Goal: Task Accomplishment & Management: Manage account settings

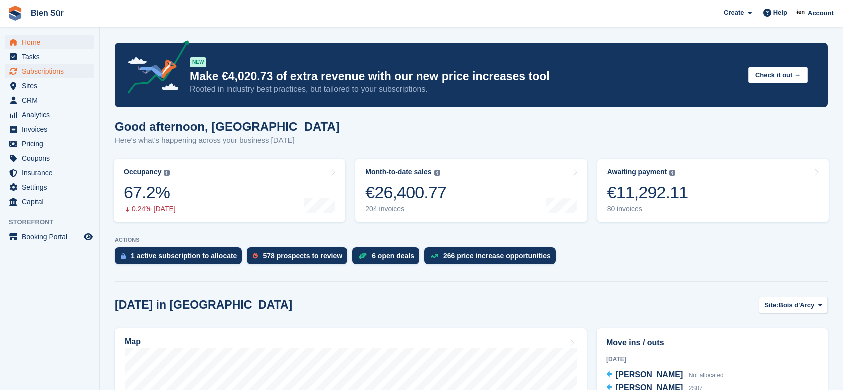
scroll to position [133, 0]
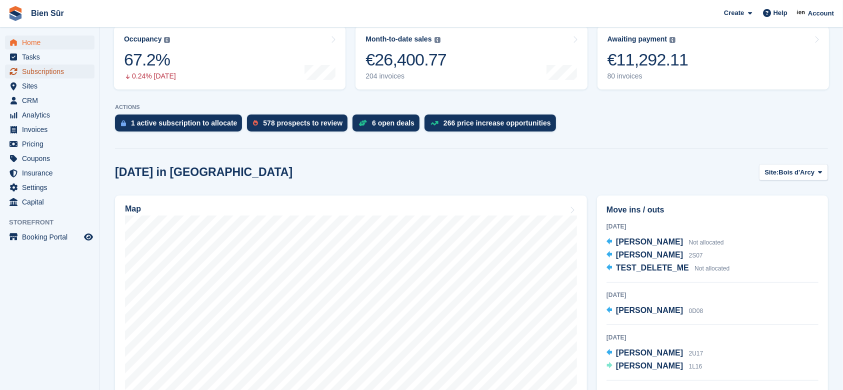
click at [62, 71] on span "Subscriptions" at bounding box center [52, 72] width 60 height 14
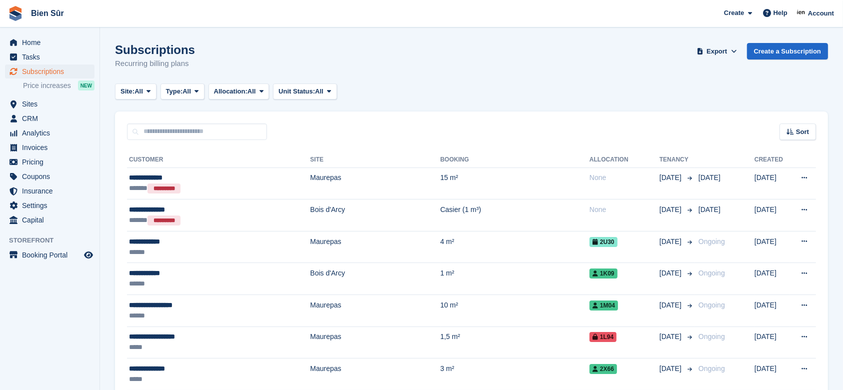
click at [205, 136] on input "text" at bounding box center [197, 132] width 140 height 17
paste input "****"
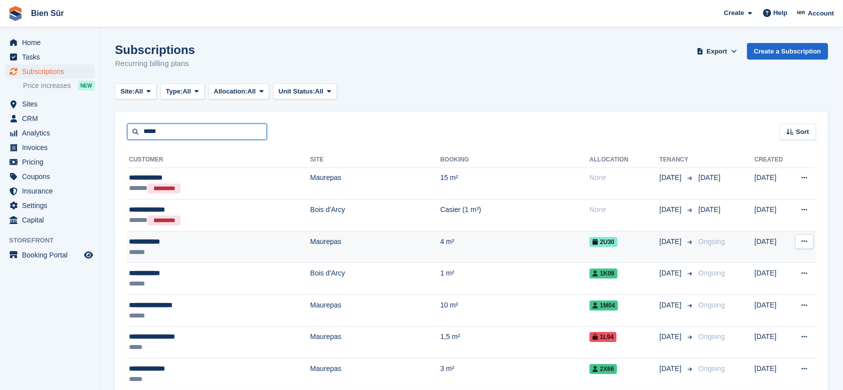
type input "****"
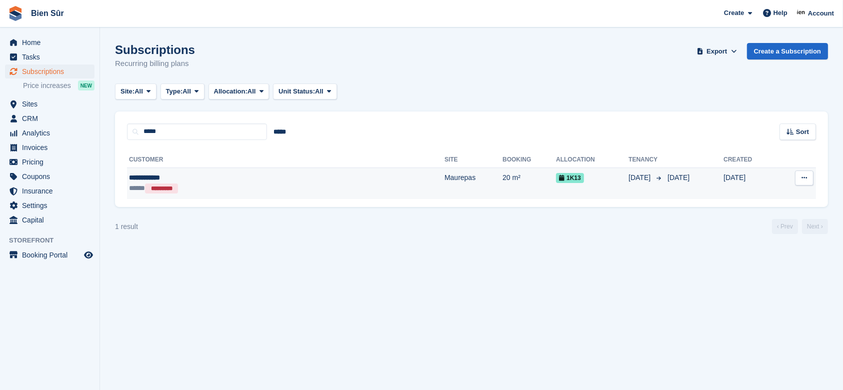
click at [252, 190] on div "***** *********" at bounding box center [213, 188] width 168 height 11
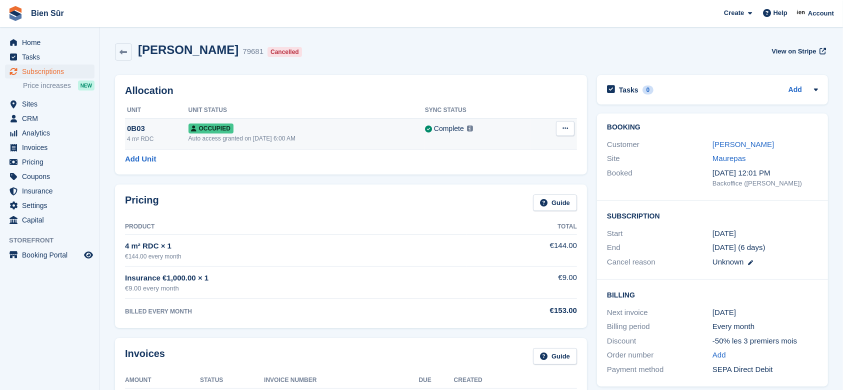
click at [564, 130] on icon at bounding box center [566, 128] width 6 height 7
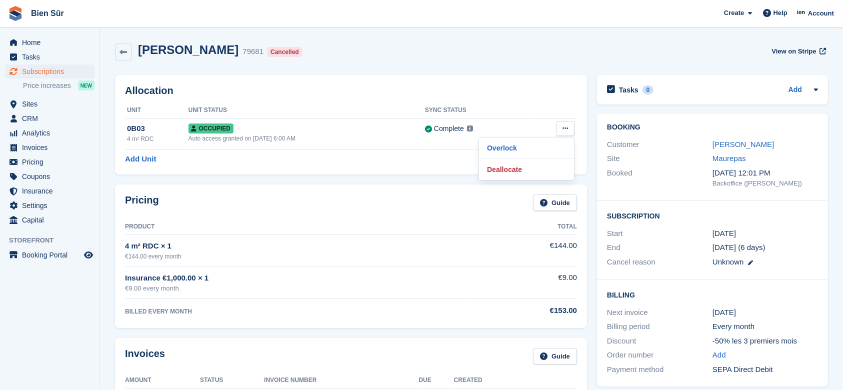
click at [364, 58] on div "Soppi Mbala 79681 Cancelled View on Stripe" at bounding box center [471, 52] width 713 height 18
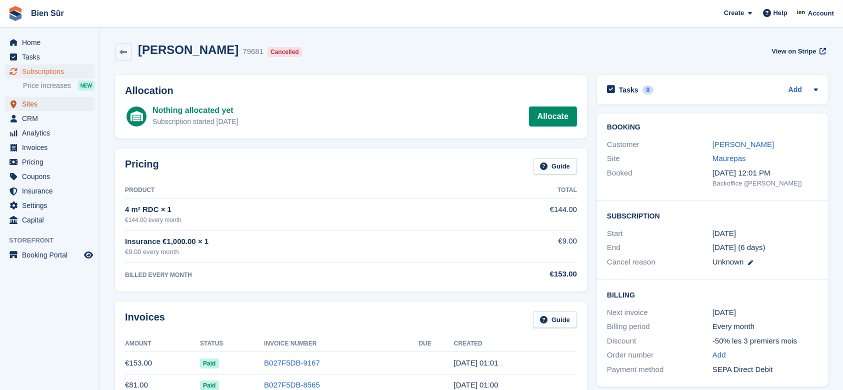
click at [39, 106] on span "Sites" at bounding box center [52, 104] width 60 height 14
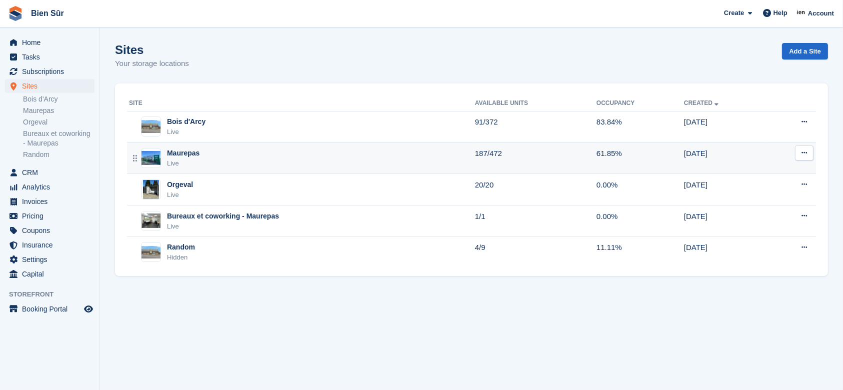
click at [212, 155] on div "Maurepas Live" at bounding box center [302, 158] width 346 height 21
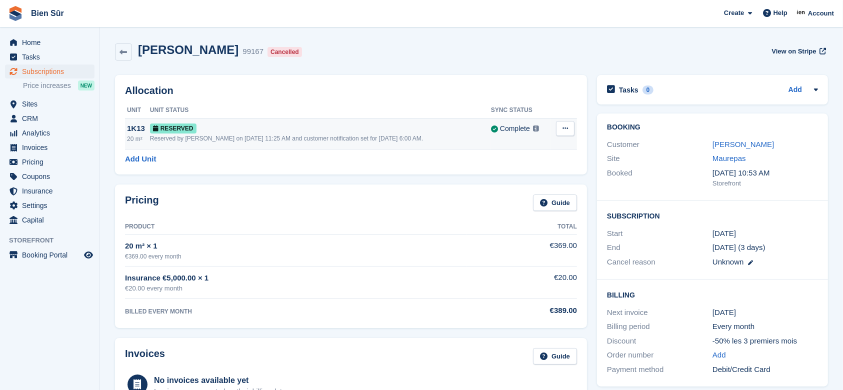
click at [564, 129] on icon at bounding box center [566, 128] width 6 height 7
click at [517, 168] on p "Deallocate" at bounding box center [526, 169] width 87 height 13
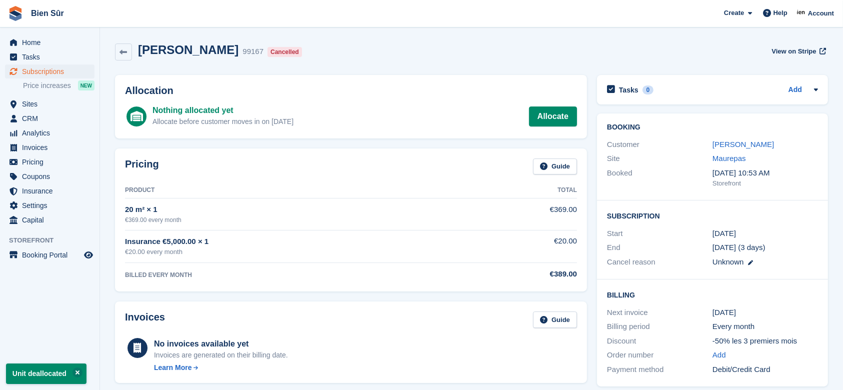
click at [465, 62] on div "Naby Diakite 99167 Cancelled View on Stripe" at bounding box center [471, 54] width 723 height 32
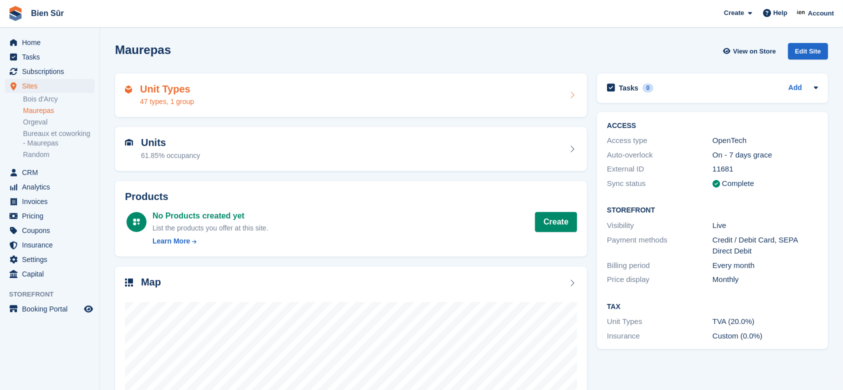
click at [251, 98] on div "Unit Types 47 types, 1 group" at bounding box center [351, 96] width 452 height 24
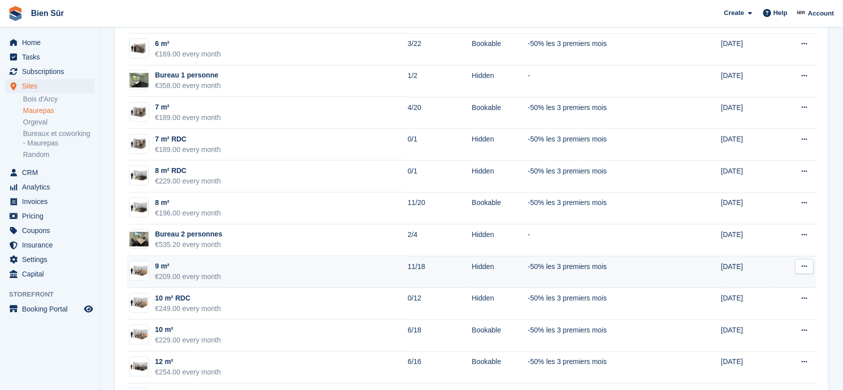
scroll to position [733, 0]
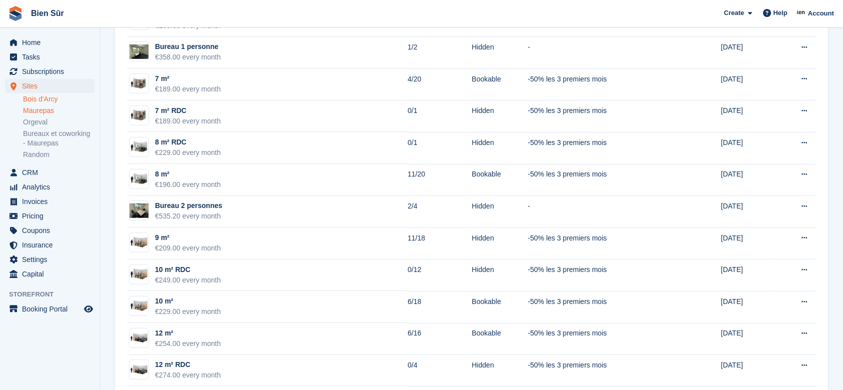
click at [44, 100] on link "Bois d'Arcy" at bounding box center [59, 100] width 72 height 10
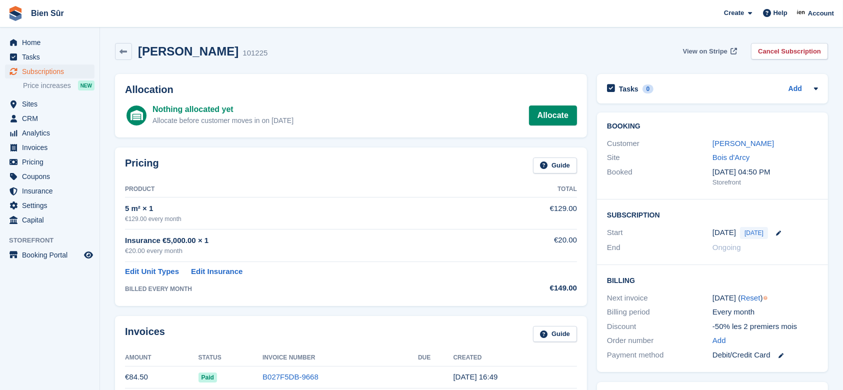
click at [707, 50] on span "View on Stripe" at bounding box center [705, 52] width 45 height 10
click at [713, 145] on link "Dolores Boulingui" at bounding box center [744, 143] width 62 height 9
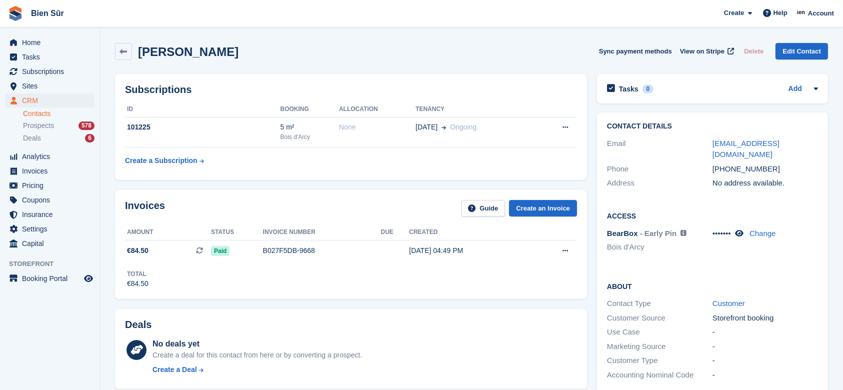
click at [744, 230] on div "••••••• Change" at bounding box center [766, 242] width 106 height 28
click at [744, 230] on icon at bounding box center [739, 234] width 9 height 8
drag, startPoint x: 737, startPoint y: 223, endPoint x: 713, endPoint y: 223, distance: 24.0
click at [713, 228] on div "322419 Change" at bounding box center [766, 234] width 106 height 12
copy span "322419"
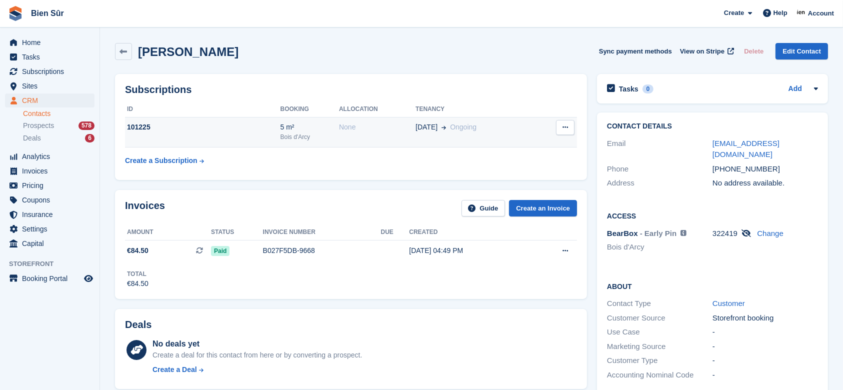
click at [225, 140] on td "101225" at bounding box center [203, 132] width 156 height 31
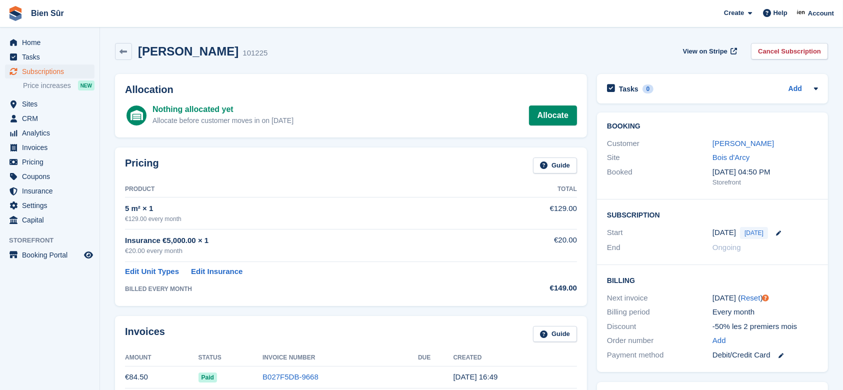
click at [351, 132] on div "Allocation Nothing allocated yet Allocate before customer moves in on [DATE] Al…" at bounding box center [351, 106] width 472 height 64
click at [544, 113] on link "Allocate" at bounding box center [553, 116] width 48 height 20
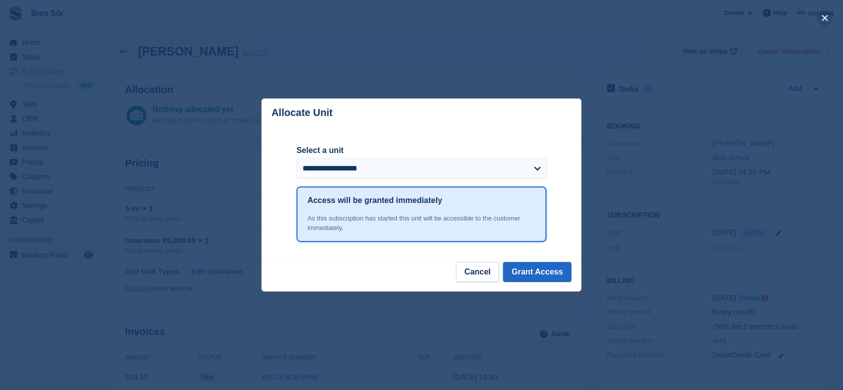
click at [828, 17] on button "close" at bounding box center [825, 18] width 16 height 16
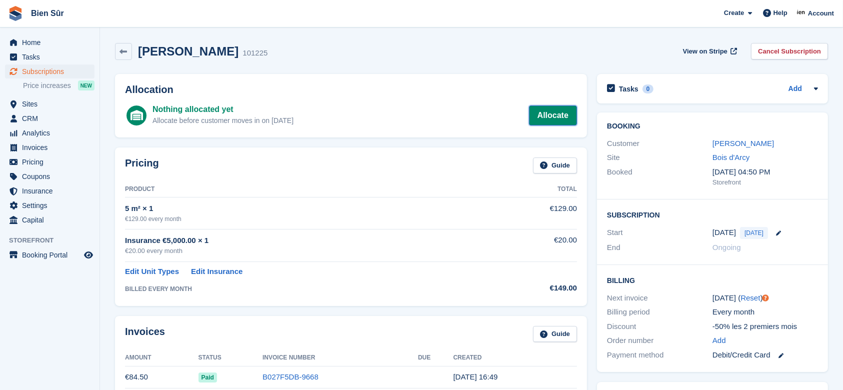
click at [565, 118] on link "Allocate" at bounding box center [553, 116] width 48 height 20
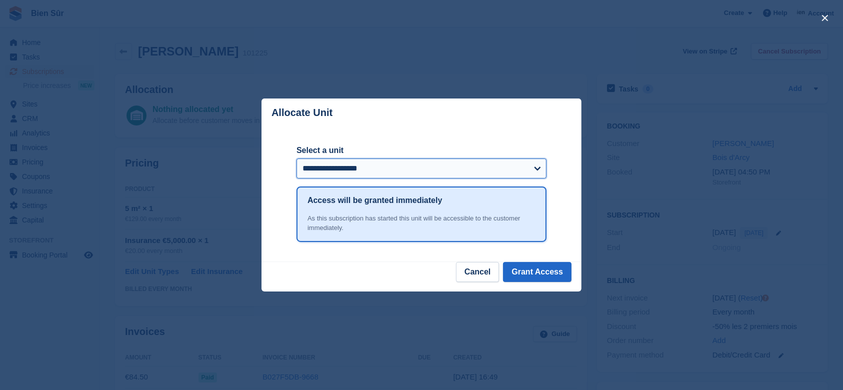
click at [526, 164] on select "**********" at bounding box center [422, 169] width 250 height 20
select select "*****"
click at [297, 159] on select "**********" at bounding box center [422, 169] width 250 height 20
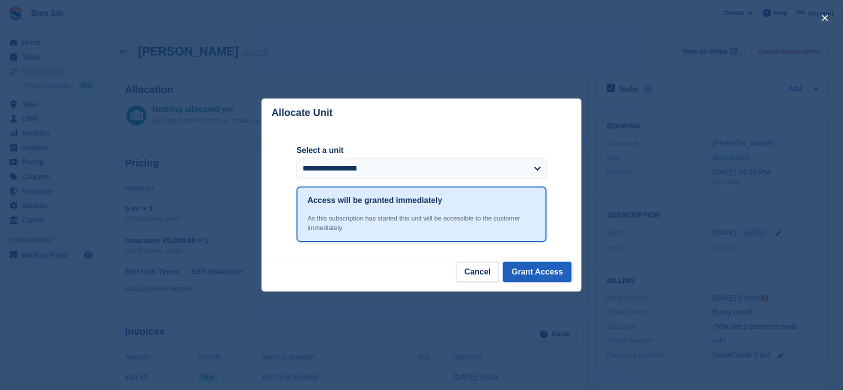
click at [533, 271] on button "Grant Access" at bounding box center [537, 272] width 69 height 20
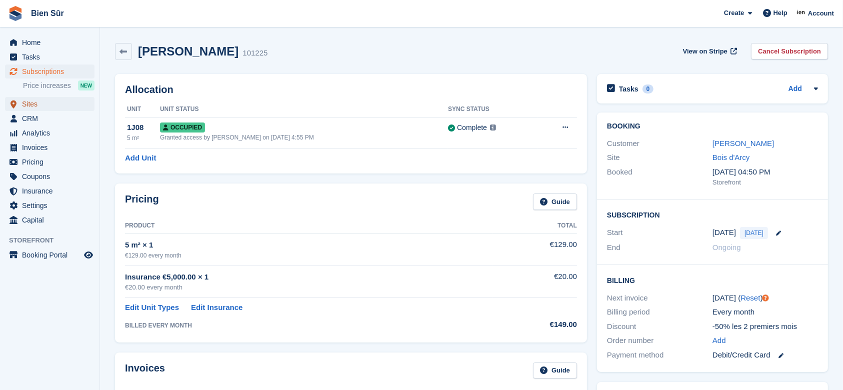
click at [36, 107] on span "Sites" at bounding box center [52, 104] width 60 height 14
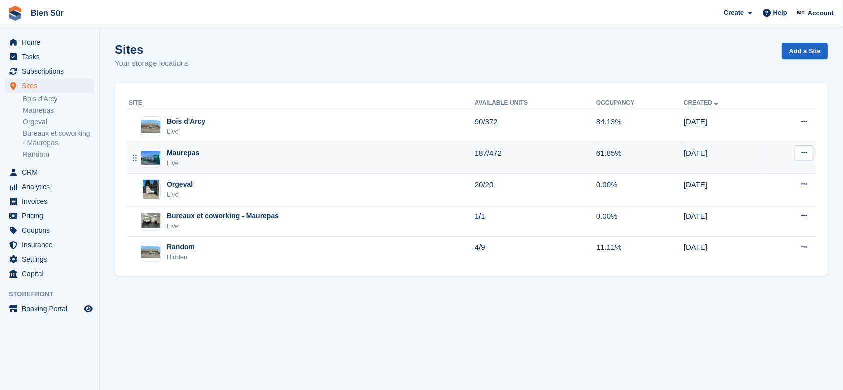
click at [267, 151] on div "Maurepas Live" at bounding box center [302, 158] width 346 height 21
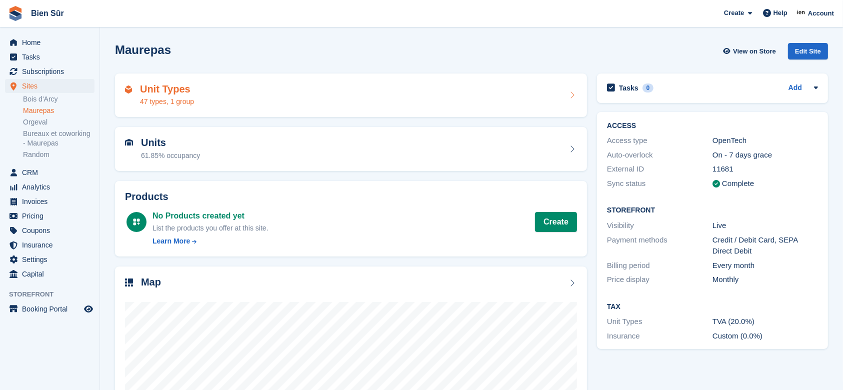
click at [268, 95] on div "Unit Types 47 types, 1 group" at bounding box center [351, 96] width 452 height 24
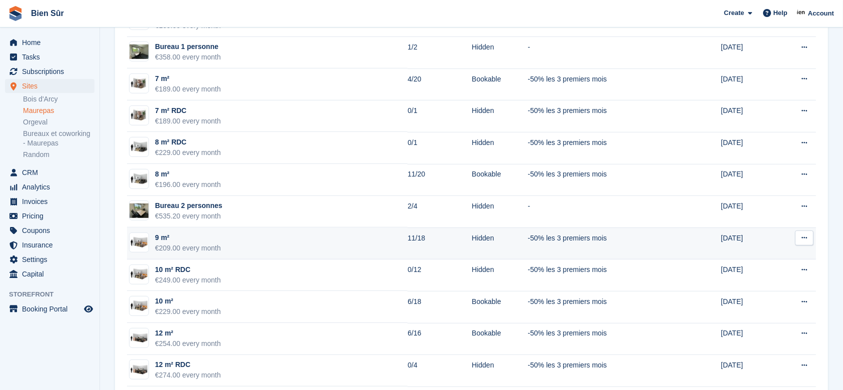
scroll to position [800, 0]
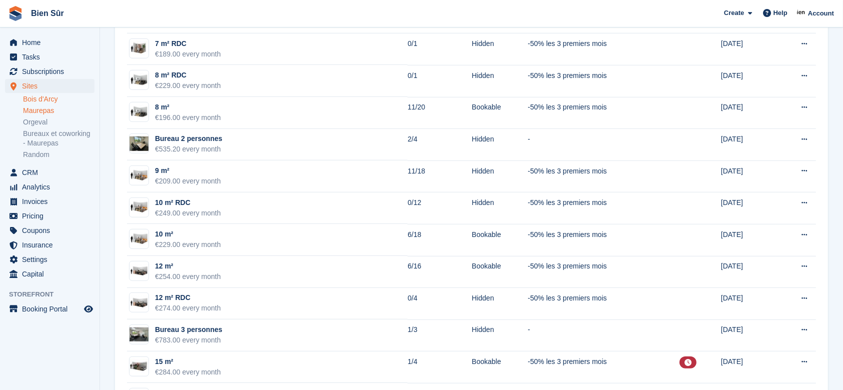
click at [48, 99] on link "Bois d'Arcy" at bounding box center [59, 100] width 72 height 10
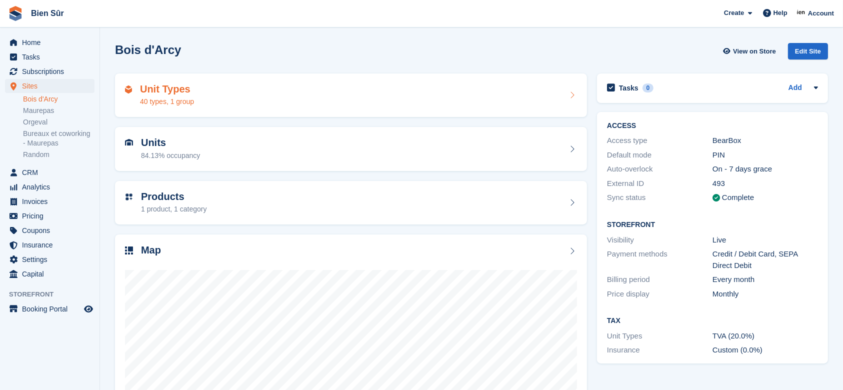
click at [244, 91] on div "Unit Types 40 types, 1 group" at bounding box center [351, 96] width 452 height 24
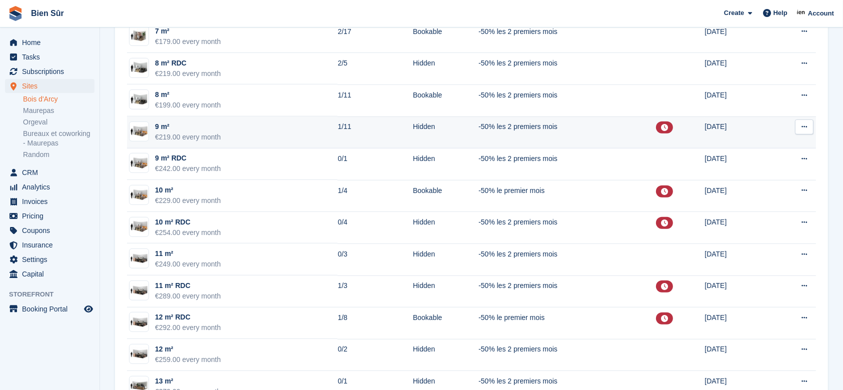
scroll to position [800, 0]
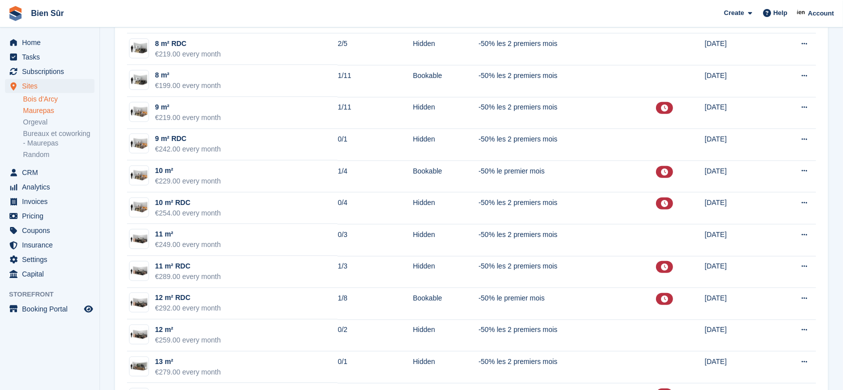
click at [43, 110] on link "Maurepas" at bounding box center [59, 111] width 72 height 10
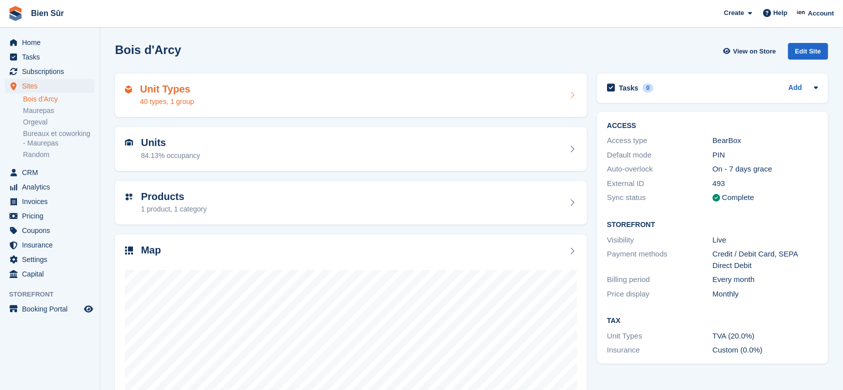
click at [196, 98] on div "Unit Types 40 types, 1 group" at bounding box center [351, 96] width 452 height 24
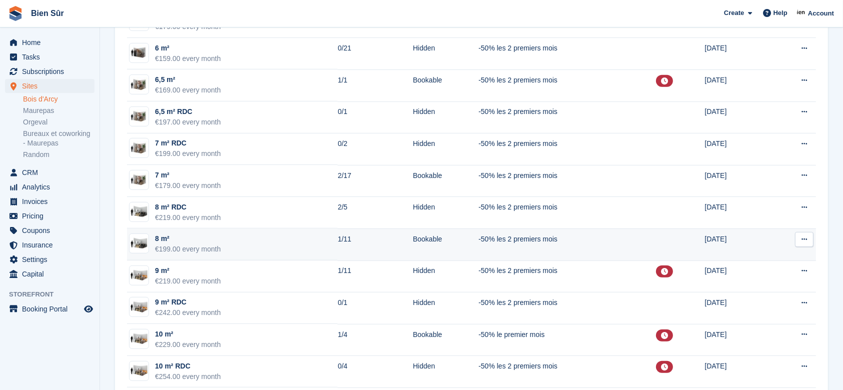
scroll to position [733, 0]
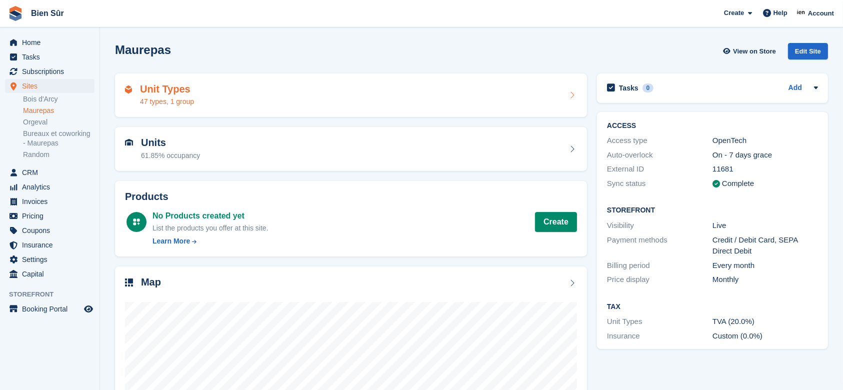
click at [209, 90] on div "Unit Types 47 types, 1 group" at bounding box center [351, 96] width 452 height 24
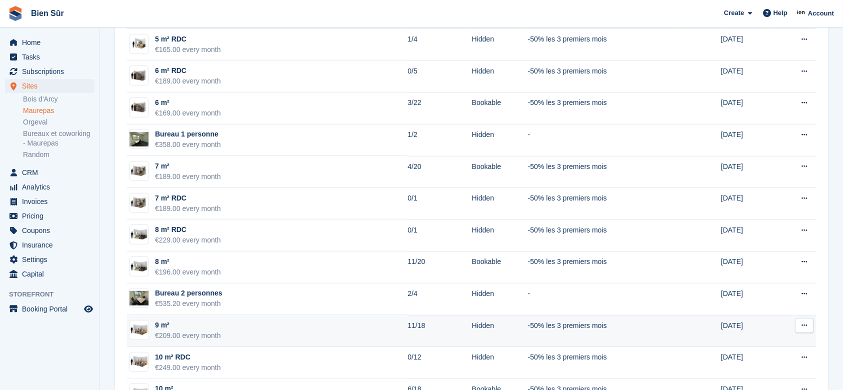
scroll to position [667, 0]
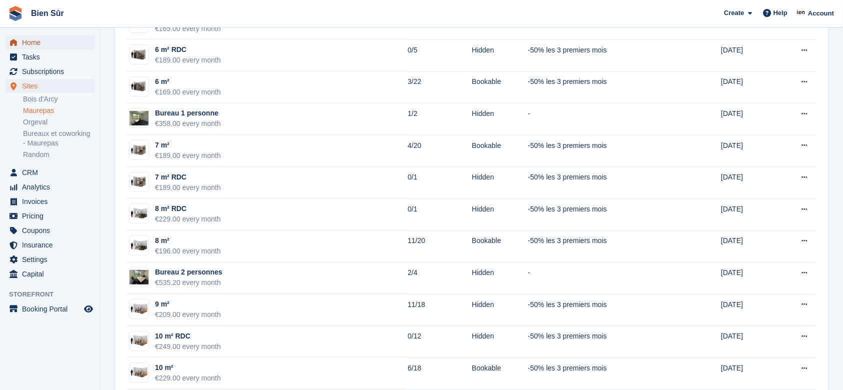
click at [44, 41] on span "Home" at bounding box center [52, 43] width 60 height 14
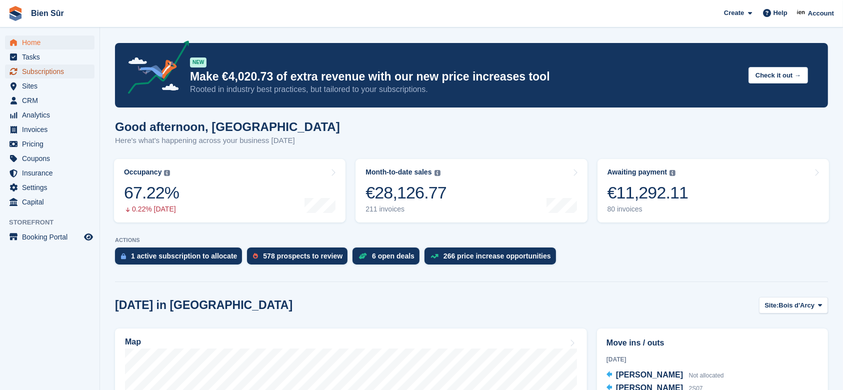
click at [37, 72] on span "Subscriptions" at bounding box center [52, 72] width 60 height 14
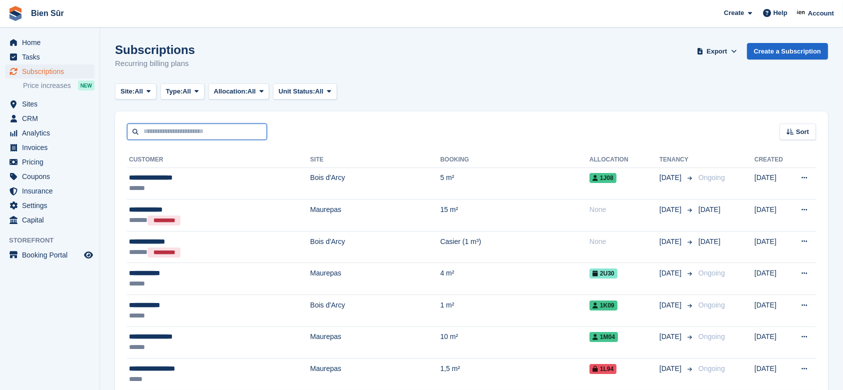
click at [170, 128] on input "text" at bounding box center [197, 132] width 140 height 17
type input "********"
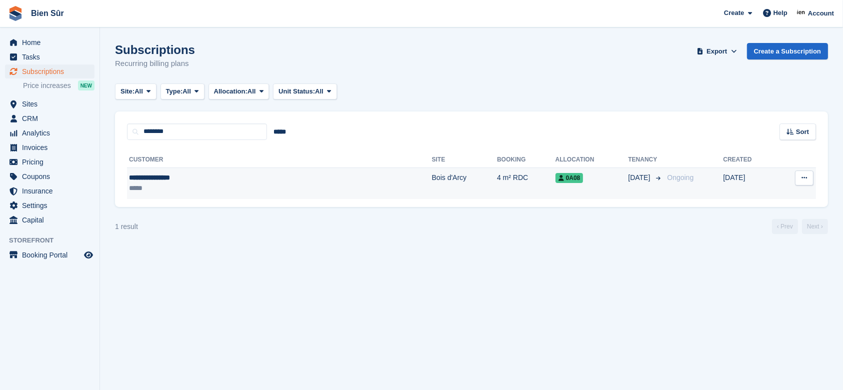
click at [210, 182] on div "**********" at bounding box center [209, 178] width 161 height 11
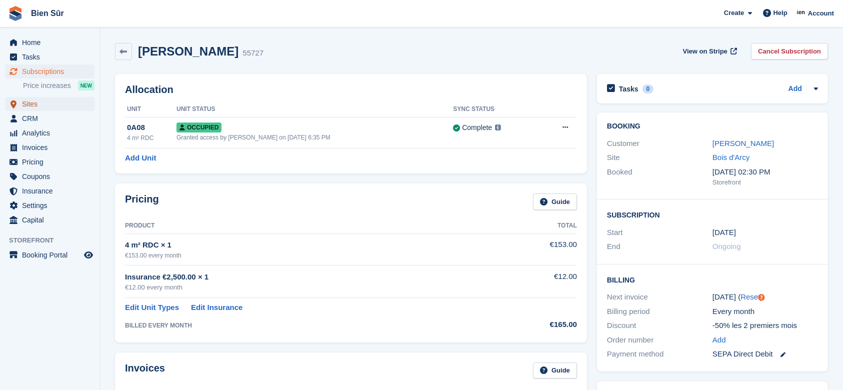
click at [49, 102] on span "Sites" at bounding box center [52, 104] width 60 height 14
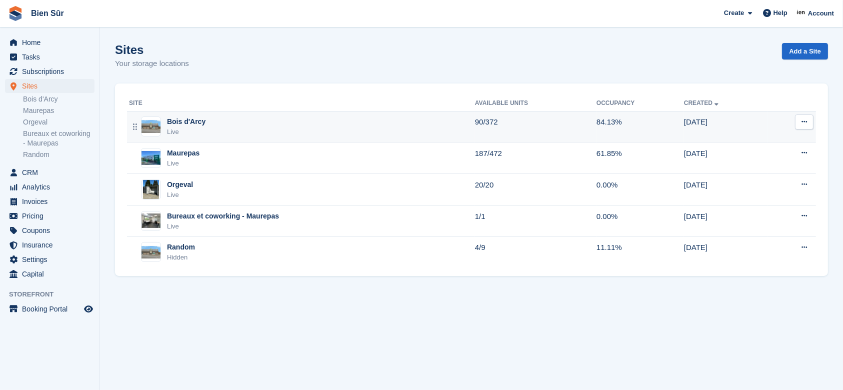
click at [243, 126] on div "Bois d'Arcy Live" at bounding box center [302, 127] width 346 height 21
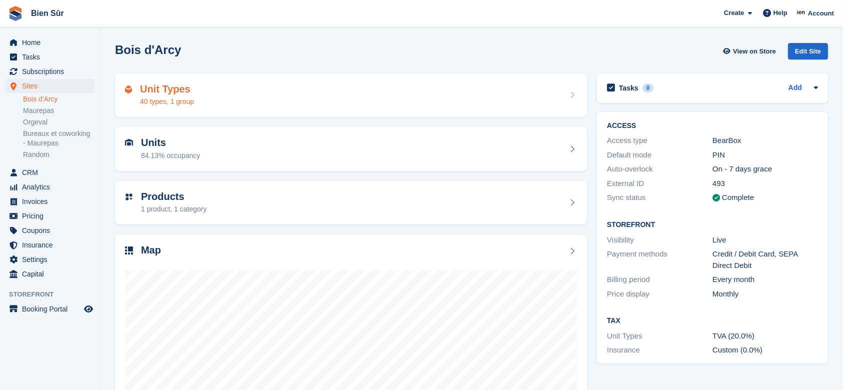
click at [292, 94] on div "Unit Types 40 types, 1 group" at bounding box center [351, 96] width 452 height 24
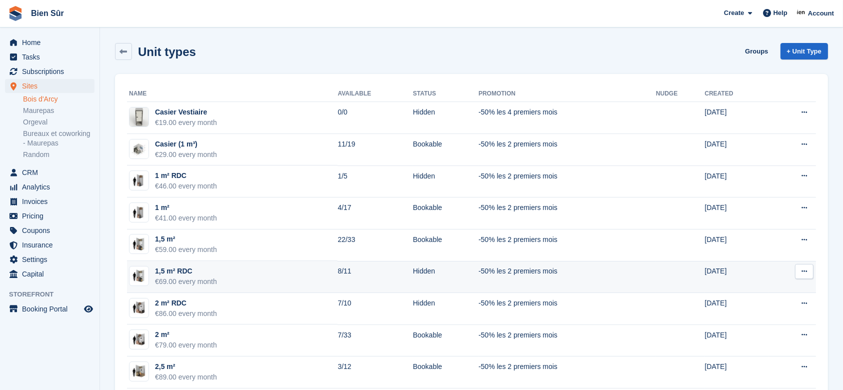
click at [265, 274] on td "1,5 m² RDC €69.00 every month" at bounding box center [232, 277] width 211 height 32
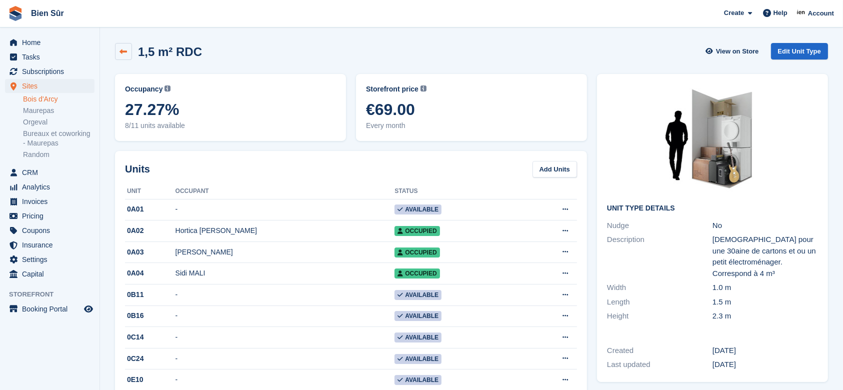
click at [128, 50] on link at bounding box center [123, 51] width 17 height 17
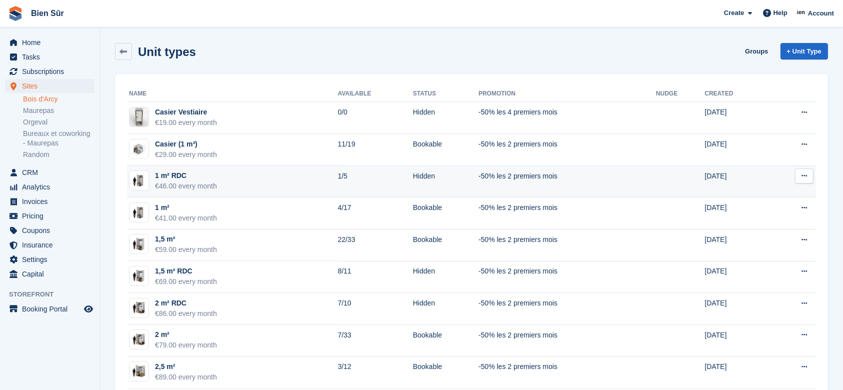
click at [220, 181] on td "1 m² RDC €46.00 every month" at bounding box center [232, 182] width 211 height 32
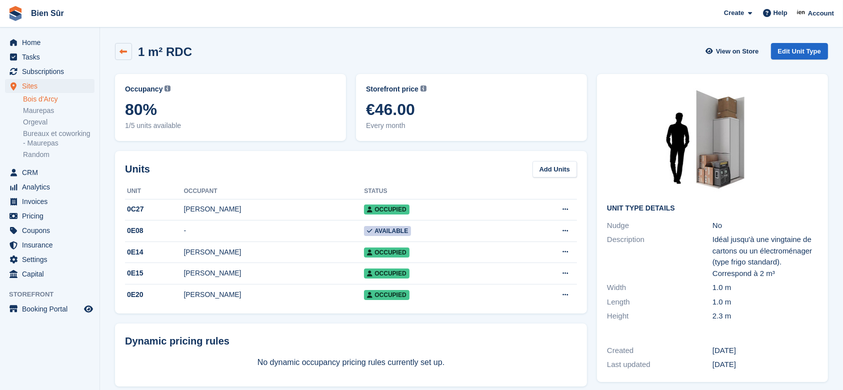
click at [122, 54] on icon at bounding box center [124, 52] width 8 height 8
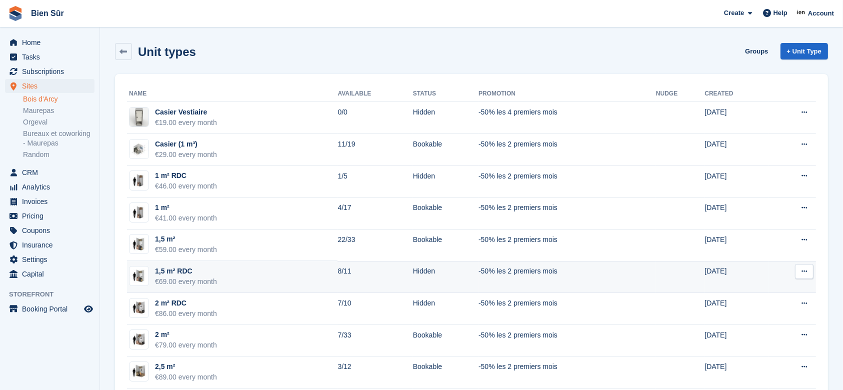
click at [216, 275] on div "1,5 m² RDC" at bounding box center [186, 271] width 62 height 11
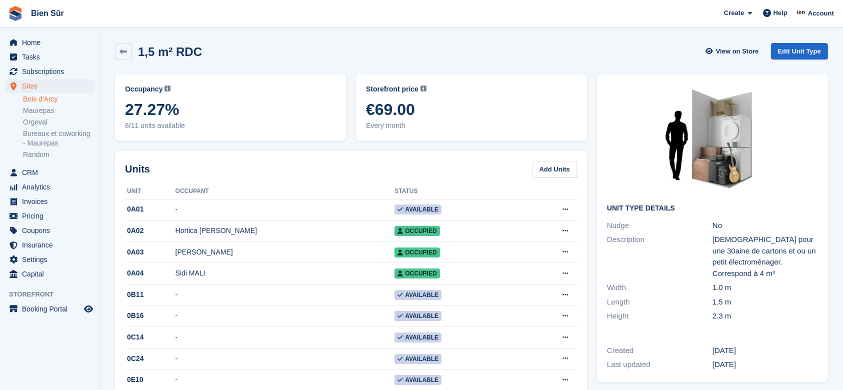
click at [373, 114] on span "€69.00" at bounding box center [471, 110] width 211 height 18
click at [371, 134] on div "Storefront price The price any visitor to your Storefront will be asked to pay.…" at bounding box center [471, 107] width 231 height 67
click at [52, 112] on link "Maurepas" at bounding box center [59, 111] width 72 height 10
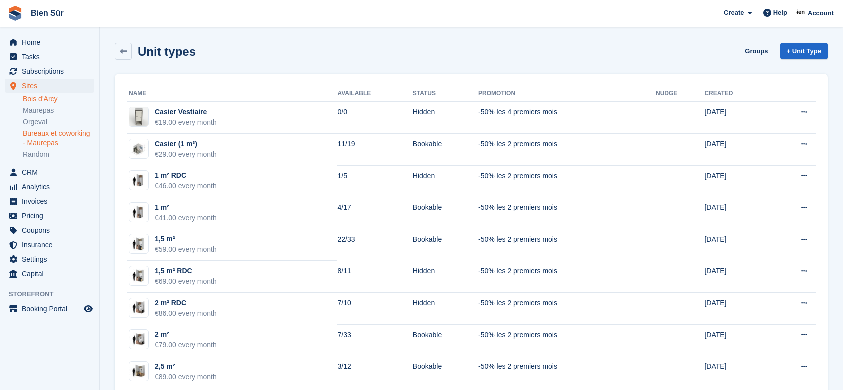
scroll to position [733, 0]
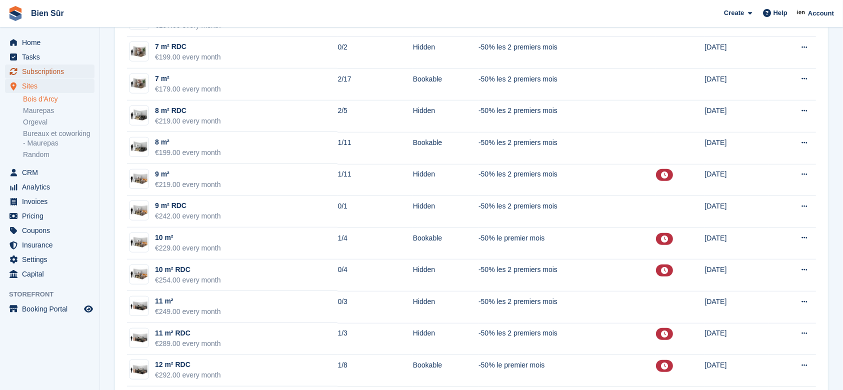
click at [49, 78] on span "Subscriptions" at bounding box center [52, 72] width 60 height 14
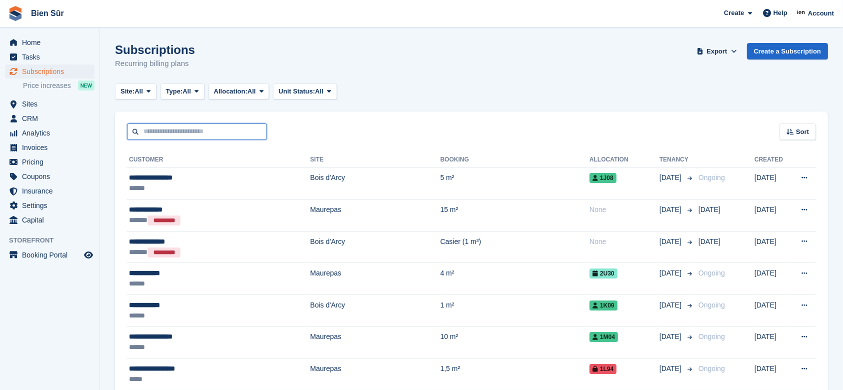
click at [175, 131] on input "text" at bounding box center [197, 132] width 140 height 17
type input "****"
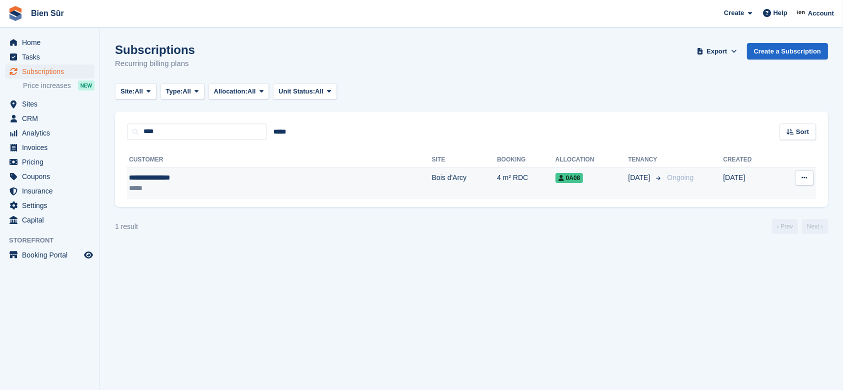
click at [201, 180] on div "**********" at bounding box center [209, 178] width 161 height 11
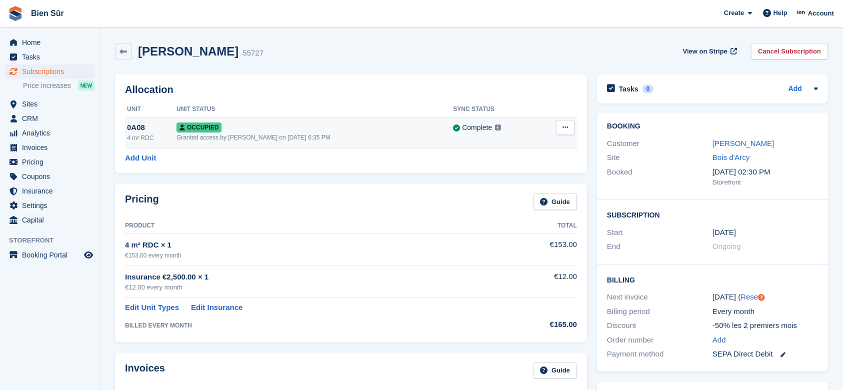
click at [570, 130] on button at bounding box center [565, 127] width 19 height 15
click at [503, 167] on p "Deallocate" at bounding box center [526, 168] width 87 height 13
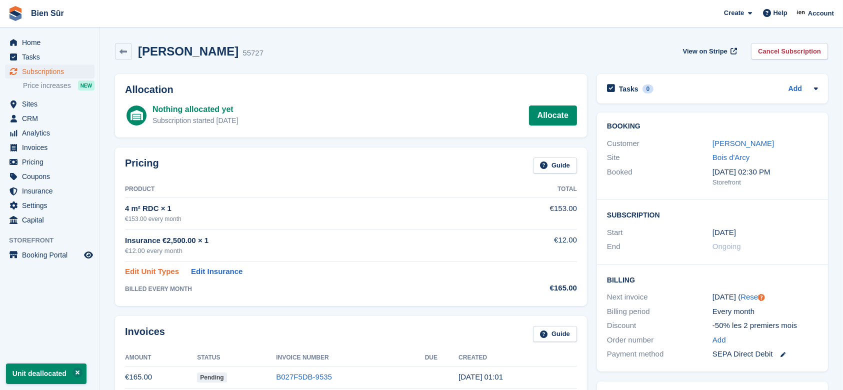
click at [137, 272] on link "Edit Unit Types" at bounding box center [152, 272] width 54 height 12
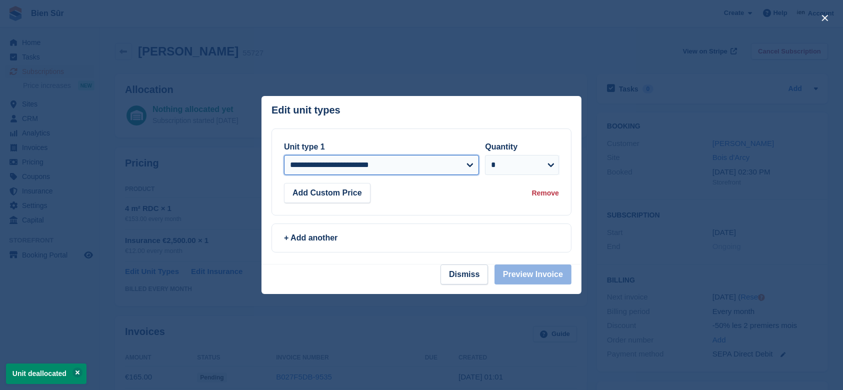
click at [416, 162] on select "**********" at bounding box center [381, 165] width 195 height 20
select select "*****"
click at [284, 155] on select "**********" at bounding box center [381, 165] width 195 height 20
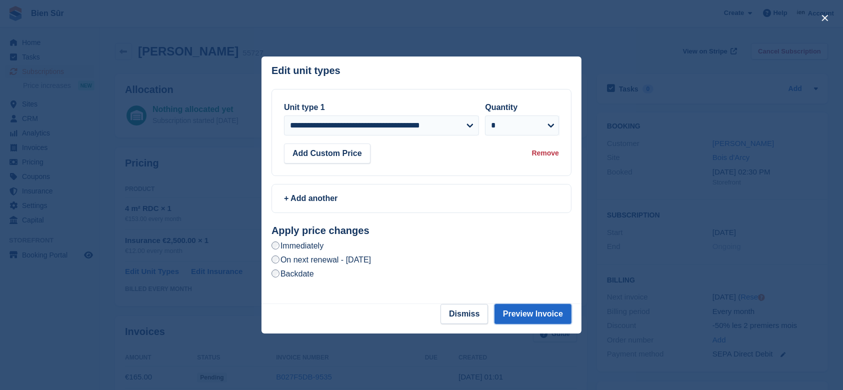
drag, startPoint x: 533, startPoint y: 319, endPoint x: 522, endPoint y: 319, distance: 11.5
click at [533, 319] on button "Preview Invoice" at bounding box center [533, 314] width 77 height 20
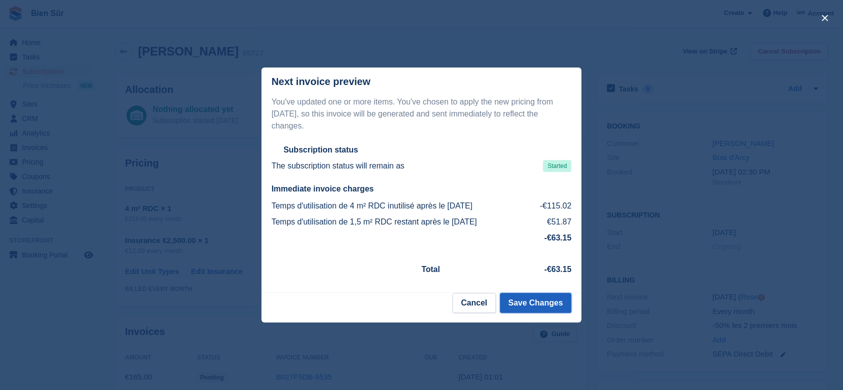
click at [526, 298] on button "Save Changes" at bounding box center [536, 303] width 72 height 20
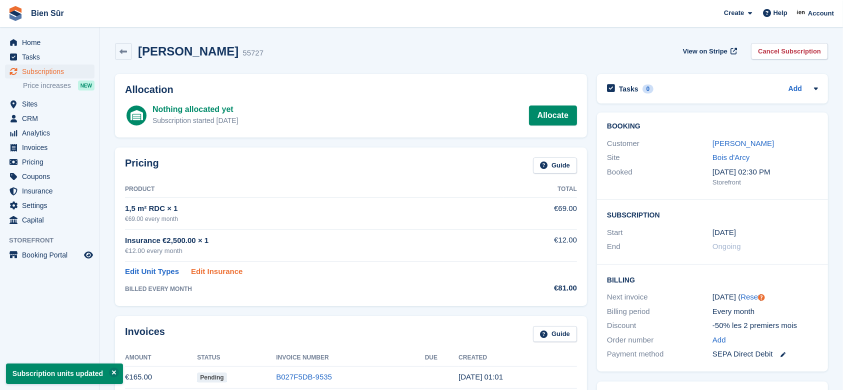
click at [214, 275] on link "Edit Insurance" at bounding box center [217, 272] width 52 height 12
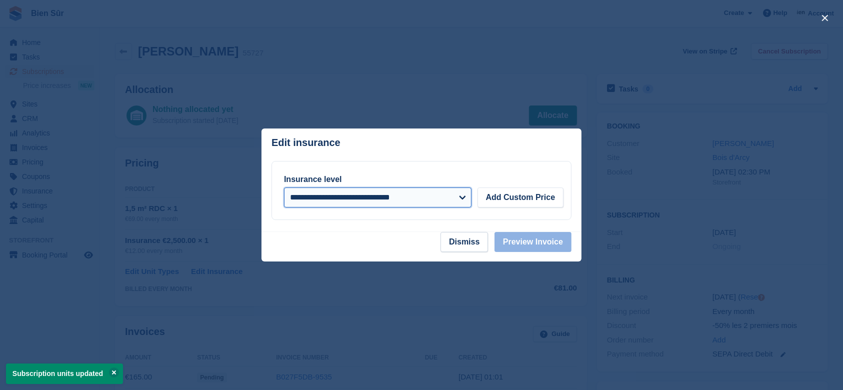
click at [448, 191] on select "**********" at bounding box center [378, 198] width 188 height 20
select select "****"
click at [284, 188] on select "**********" at bounding box center [378, 198] width 188 height 20
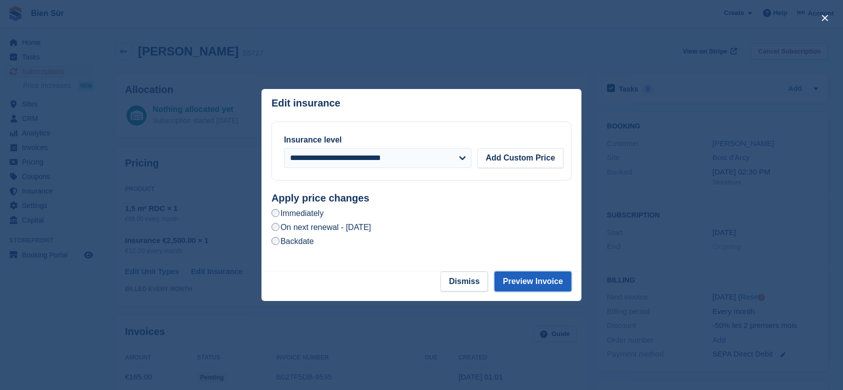
click at [522, 282] on button "Preview Invoice" at bounding box center [533, 282] width 77 height 20
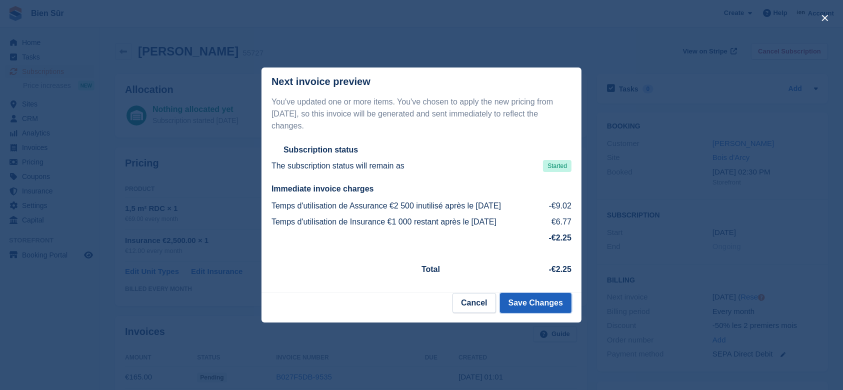
click at [533, 302] on button "Save Changes" at bounding box center [536, 303] width 72 height 20
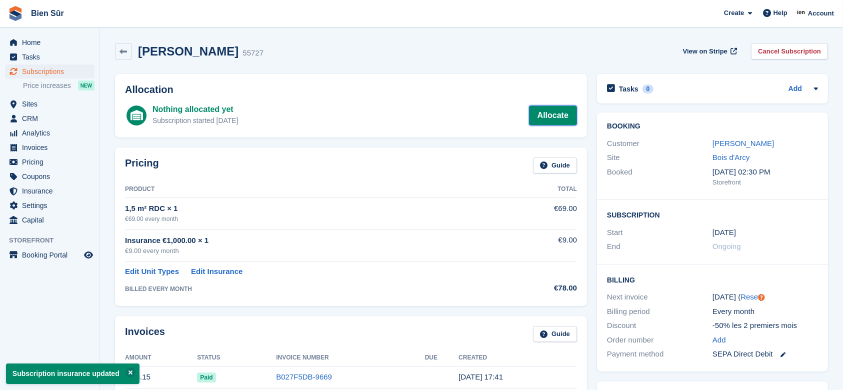
click at [551, 114] on link "Allocate" at bounding box center [553, 116] width 48 height 20
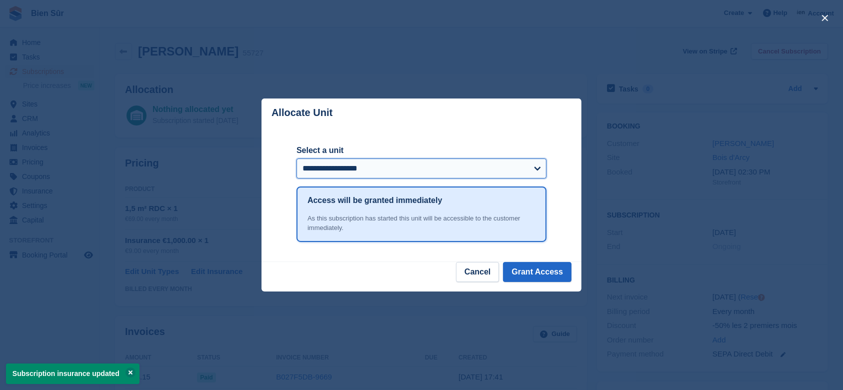
click at [438, 170] on select "**********" at bounding box center [422, 169] width 250 height 20
click at [297, 159] on select "**********" at bounding box center [422, 169] width 250 height 20
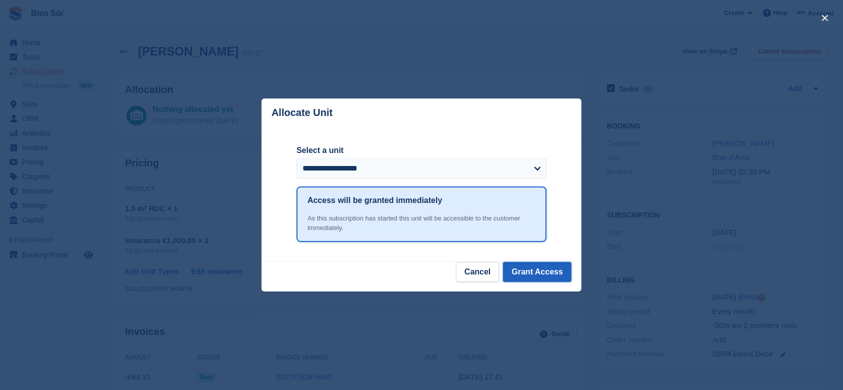
click at [536, 276] on button "Grant Access" at bounding box center [537, 272] width 69 height 20
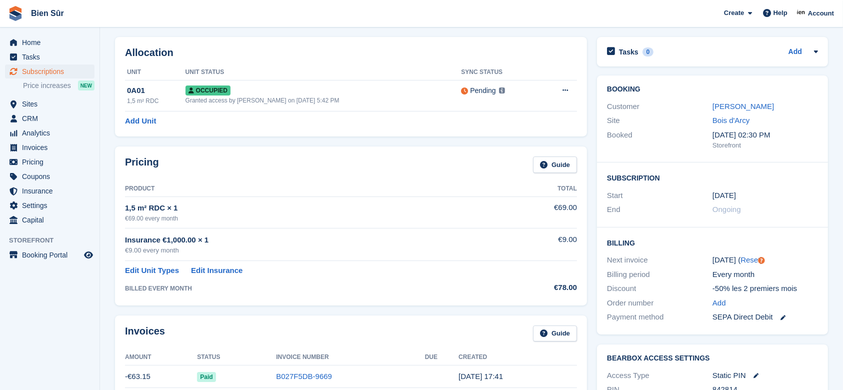
scroll to position [67, 0]
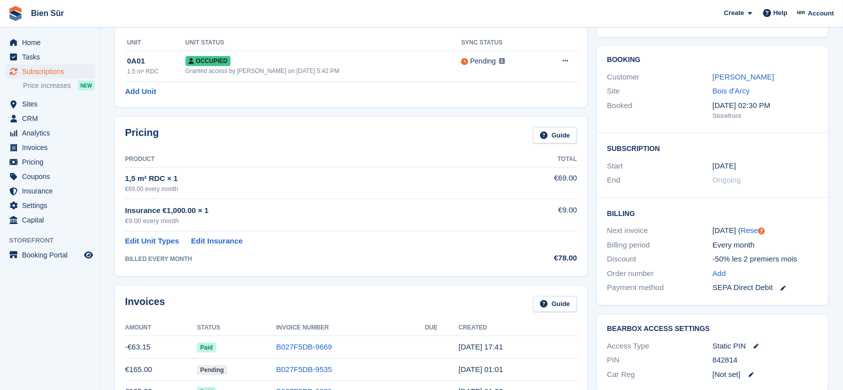
click at [504, 254] on div "€78.00" at bounding box center [541, 259] width 74 height 12
click at [497, 243] on td "Edit Unit Types Edit Insurance" at bounding box center [314, 240] width 379 height 16
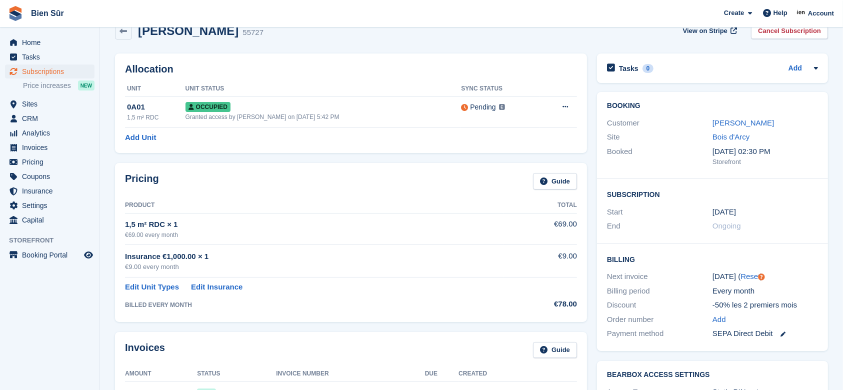
scroll to position [0, 0]
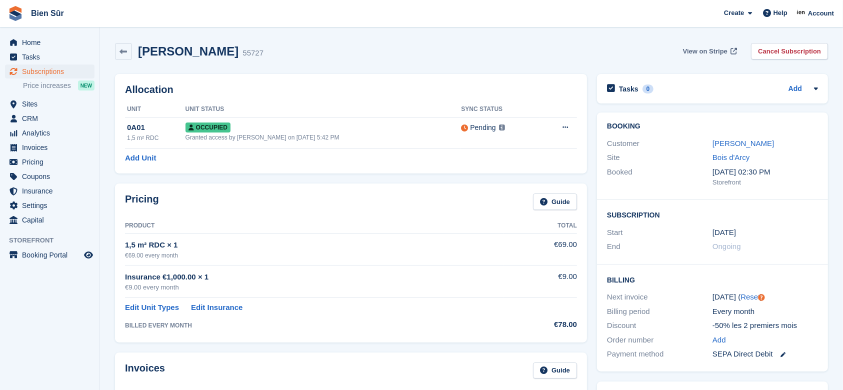
click at [700, 47] on span "View on Stripe" at bounding box center [705, 52] width 45 height 10
click at [32, 46] on span "Home" at bounding box center [52, 43] width 60 height 14
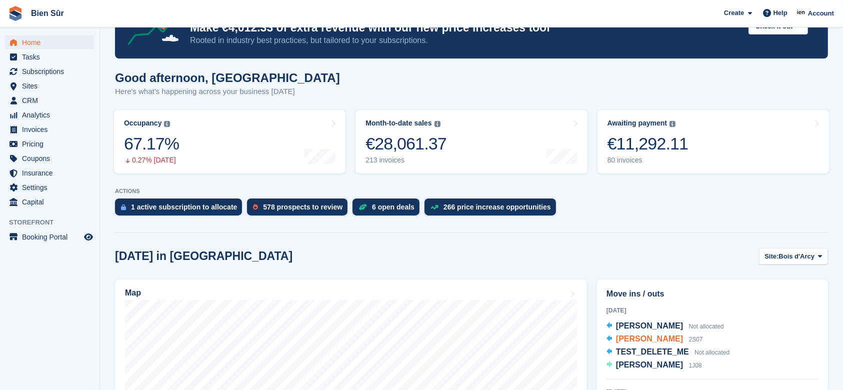
scroll to position [133, 0]
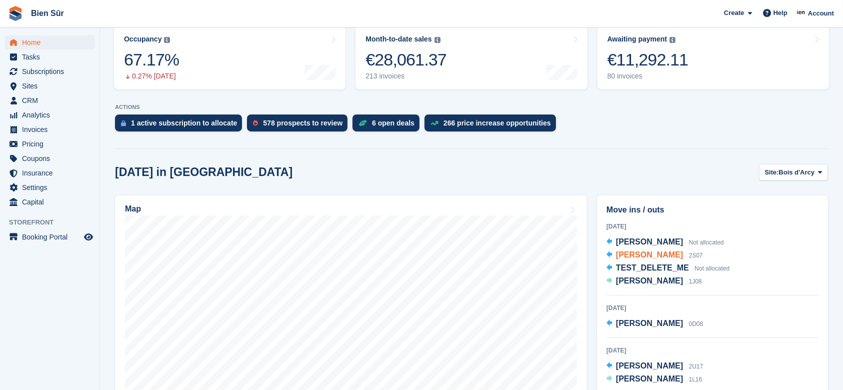
click at [649, 253] on span "Alexandre Suy" at bounding box center [649, 255] width 67 height 9
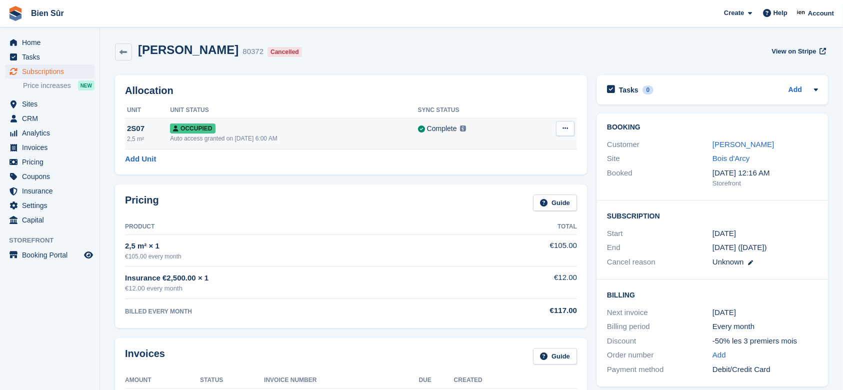
click at [569, 131] on button at bounding box center [565, 128] width 19 height 15
click at [520, 173] on p "Deallocate" at bounding box center [526, 169] width 87 height 13
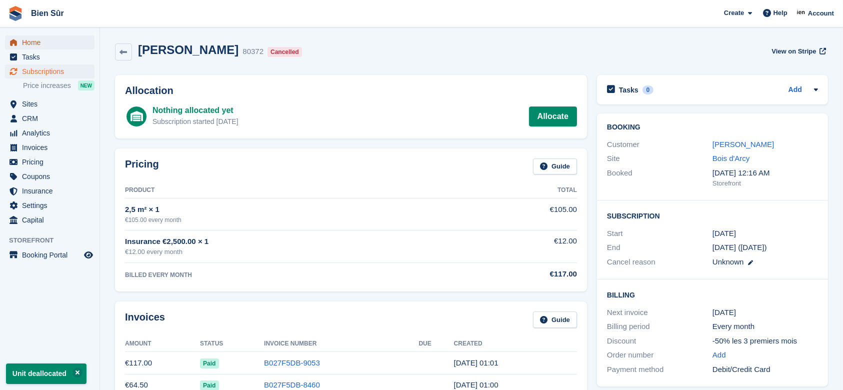
click at [33, 43] on span "Home" at bounding box center [52, 43] width 60 height 14
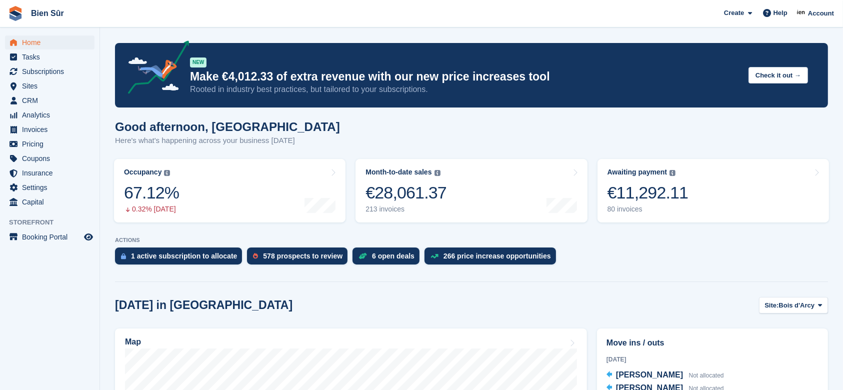
scroll to position [133, 0]
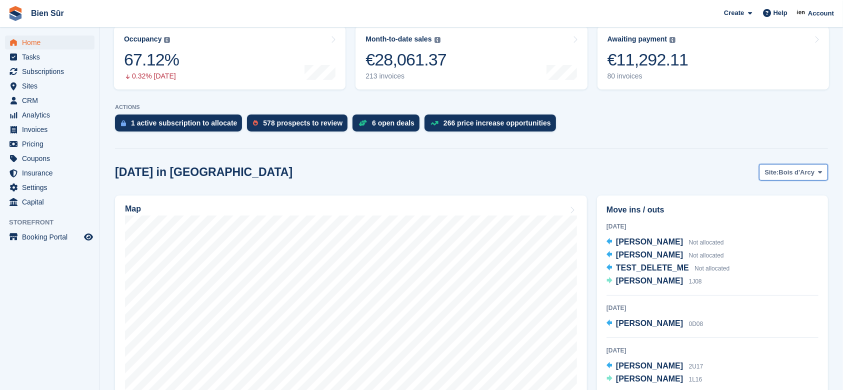
click at [790, 170] on span "Bois d'Arcy" at bounding box center [797, 173] width 36 height 10
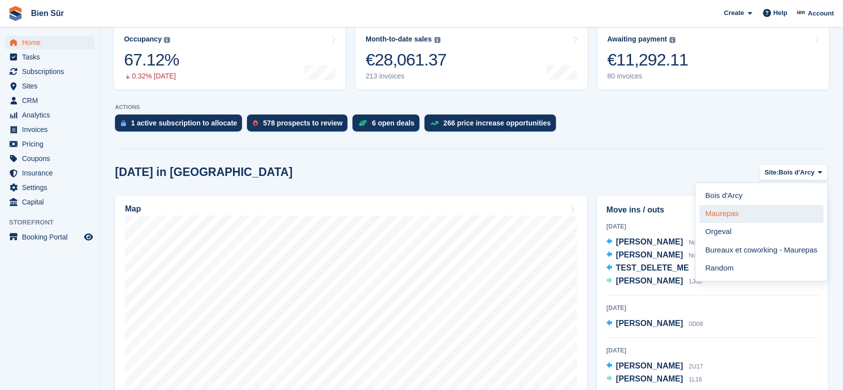
click at [749, 217] on link "Maurepas" at bounding box center [762, 214] width 124 height 18
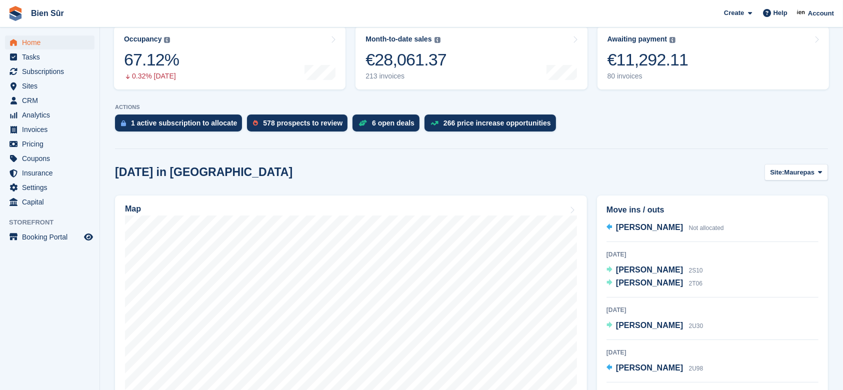
scroll to position [0, 0]
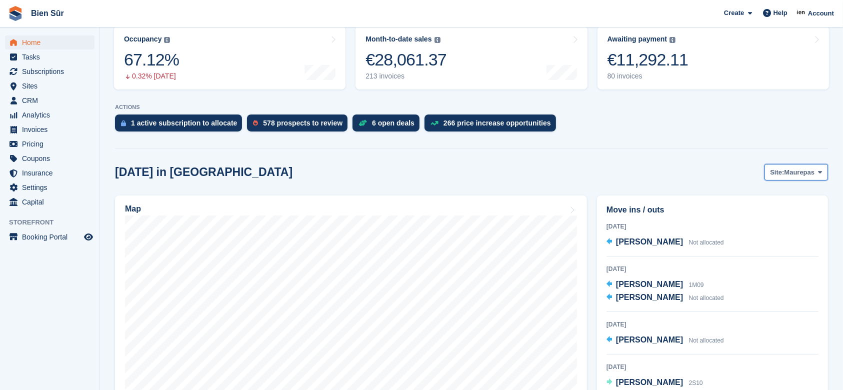
click at [785, 177] on button "Site: Maurepas" at bounding box center [797, 172] width 64 height 17
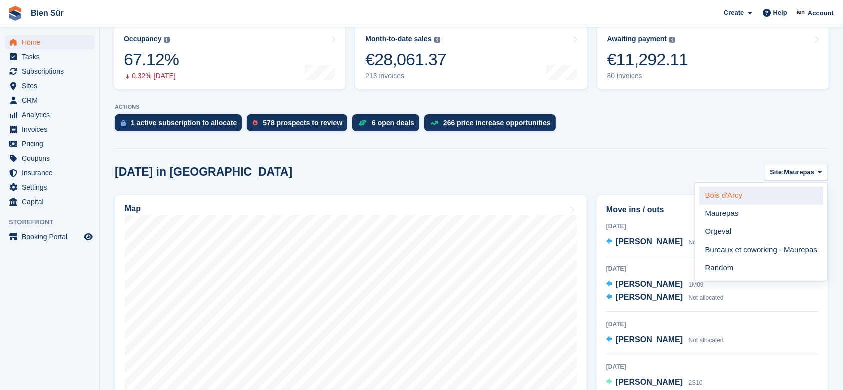
click at [737, 195] on link "Bois d'Arcy" at bounding box center [762, 196] width 124 height 18
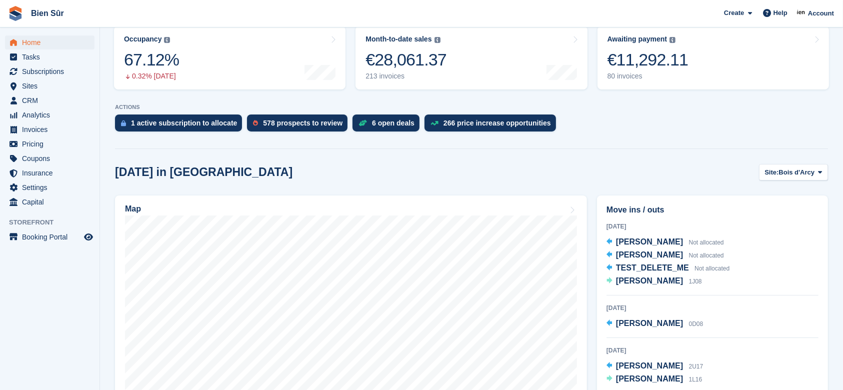
click at [43, 42] on span "Home" at bounding box center [52, 43] width 60 height 14
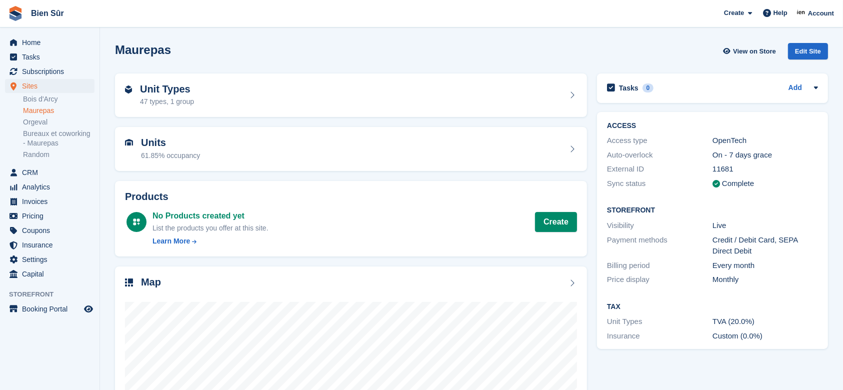
click at [409, 93] on div "Unit Types 47 types, 1 group" at bounding box center [351, 96] width 452 height 24
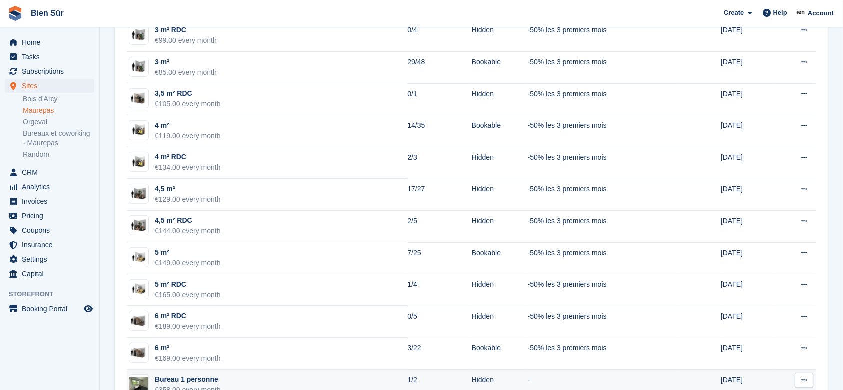
scroll to position [533, 0]
